Goal: Information Seeking & Learning: Check status

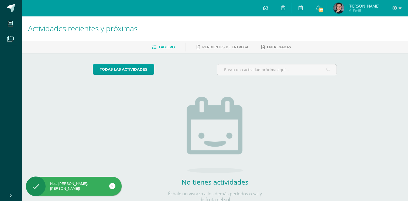
click at [366, 6] on span "[PERSON_NAME]" at bounding box center [363, 5] width 31 height 5
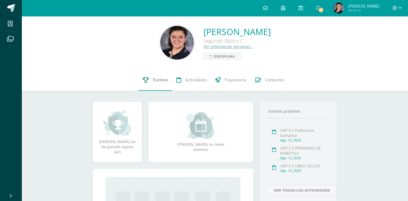
click at [159, 85] on link "Punteos" at bounding box center [156, 80] width 34 height 22
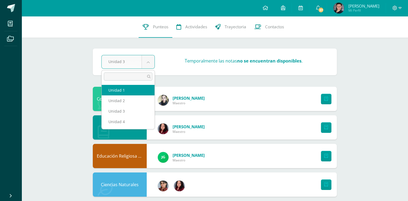
select select "Unidad 1"
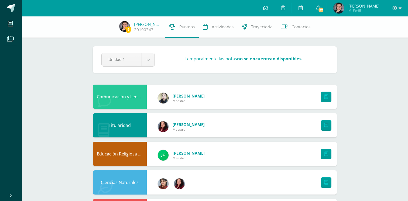
click at [321, 5] on link "37" at bounding box center [318, 8] width 17 height 16
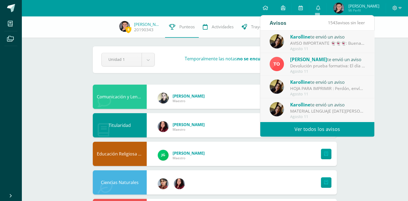
click at [342, 62] on div "Tulio Ovalle te envió un aviso" at bounding box center [327, 59] width 75 height 7
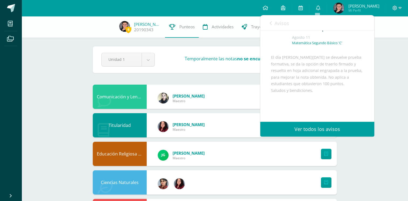
scroll to position [32, 0]
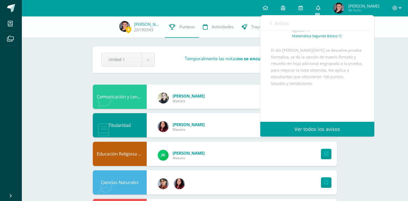
click at [321, 7] on link "0" at bounding box center [318, 8] width 17 height 16
click at [275, 21] on span "Avisos" at bounding box center [282, 23] width 15 height 6
